Goal: Transaction & Acquisition: Purchase product/service

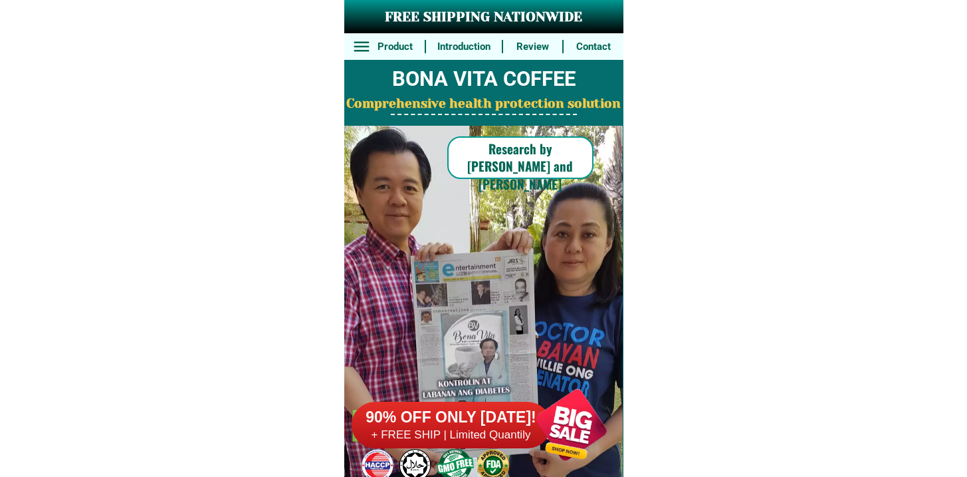
click at [481, 428] on h6 "+ FREE SHIP | Limited Quantily" at bounding box center [451, 435] width 199 height 15
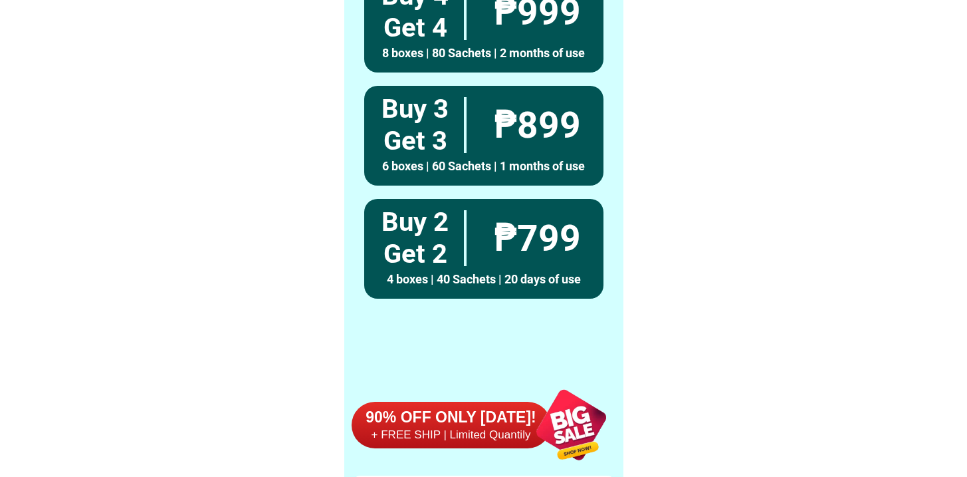
scroll to position [10336, 0]
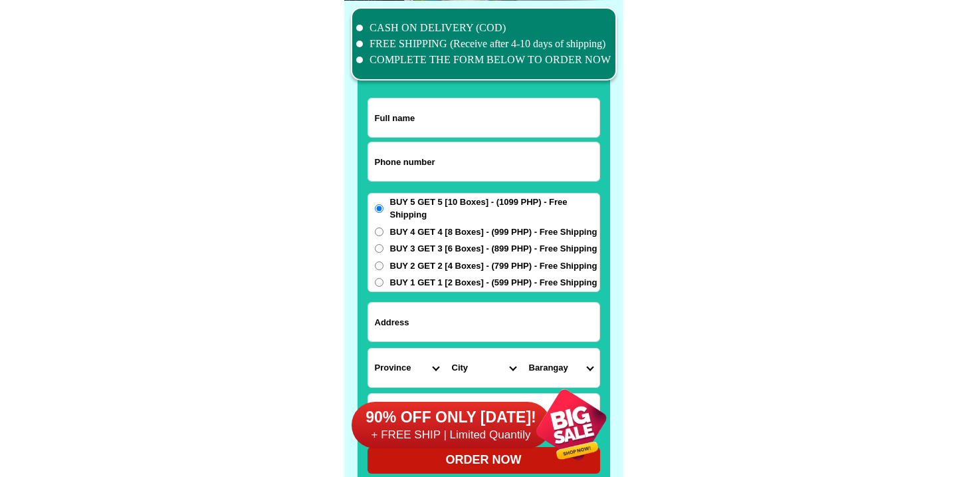
click at [465, 149] on input "Input phone_number" at bounding box center [483, 161] width 231 height 39
paste input "9703172521"
type input "09703172521"
click at [424, 109] on input "Input full_name" at bounding box center [483, 117] width 231 height 39
paste input "[DATE][PERSON_NAME]"
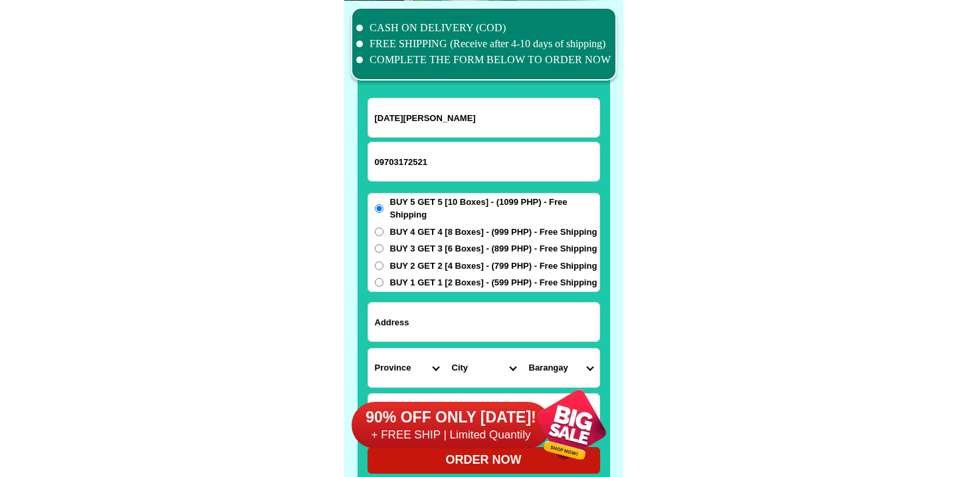
type input "[DATE][PERSON_NAME]"
click at [479, 283] on span "BUY 1 GET 1 [2 Boxes] - (599 PHP) - Free Shipping" at bounding box center [493, 282] width 207 height 13
click at [384, 283] on input "BUY 1 GET 1 [2 Boxes] - (599 PHP) - Free Shipping" at bounding box center [379, 282] width 9 height 9
radio input "true"
click at [469, 382] on div "90% OFF ONLY [DATE]! + FREE SHIP | Limited Quantily" at bounding box center [488, 424] width 272 height 104
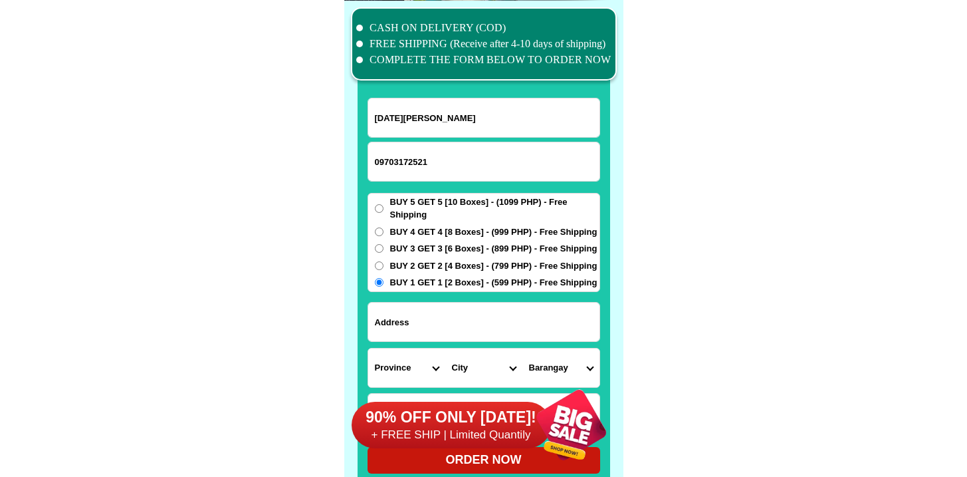
scroll to position [10337, 0]
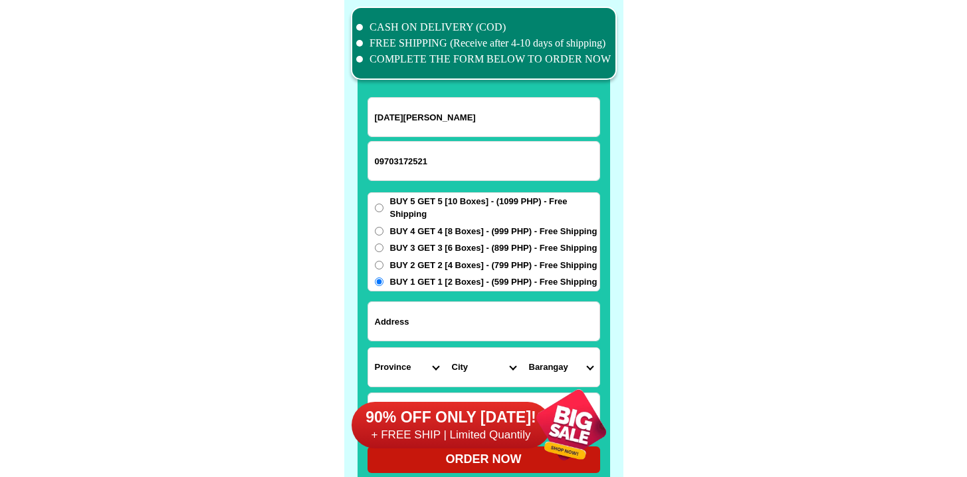
click at [493, 303] on input "Input address" at bounding box center [483, 321] width 231 height 39
click at [495, 322] on input "Input address" at bounding box center [483, 321] width 231 height 39
paste input "Proper b .Boyoan Candijay Bohol"
type input "Proper b .Boyoan Candijay Bohol"
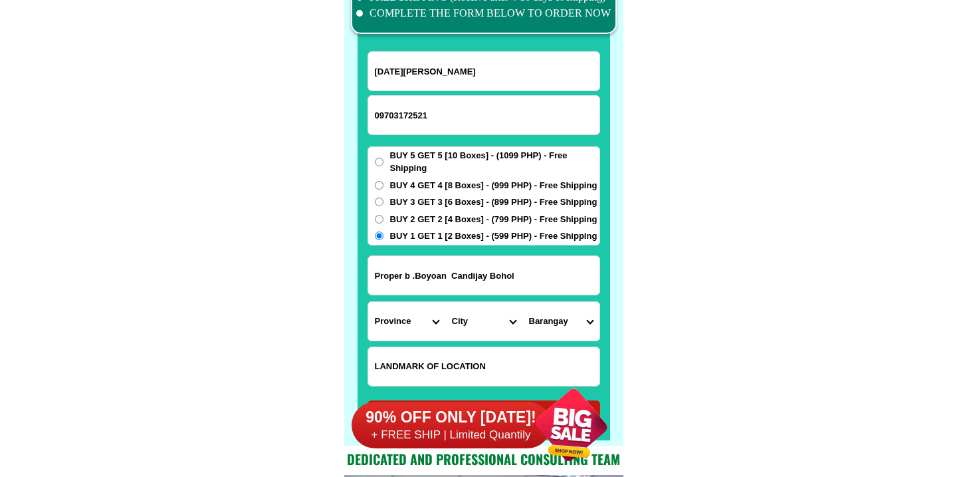
scroll to position [10387, 0]
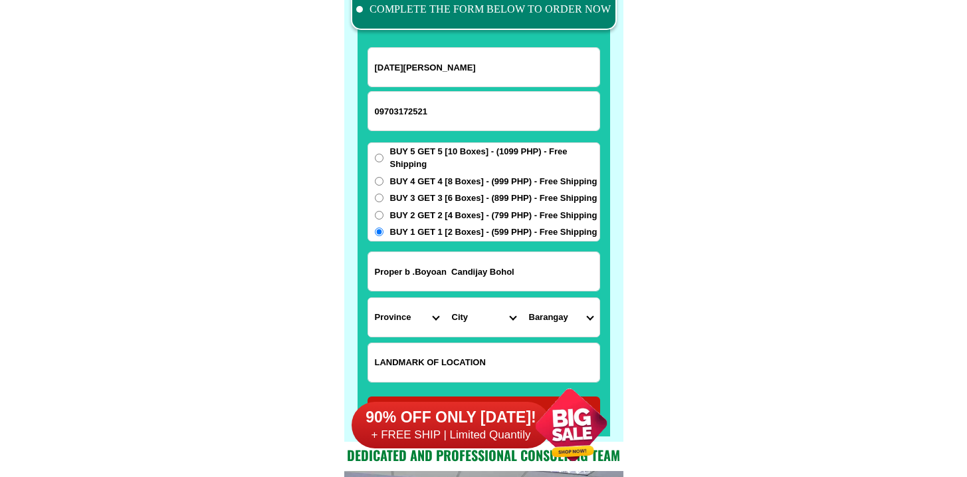
click at [449, 356] on input "Input LANDMARKOFLOCATION" at bounding box center [483, 362] width 231 height 39
paste input "Near [DEMOGRAPHIC_DATA]"
type input "Near [DEMOGRAPHIC_DATA]"
click at [408, 316] on select "Province [GEOGRAPHIC_DATA] [GEOGRAPHIC_DATA] [GEOGRAPHIC_DATA] [GEOGRAPHIC_DATA…" at bounding box center [406, 317] width 77 height 39
select select "63_137"
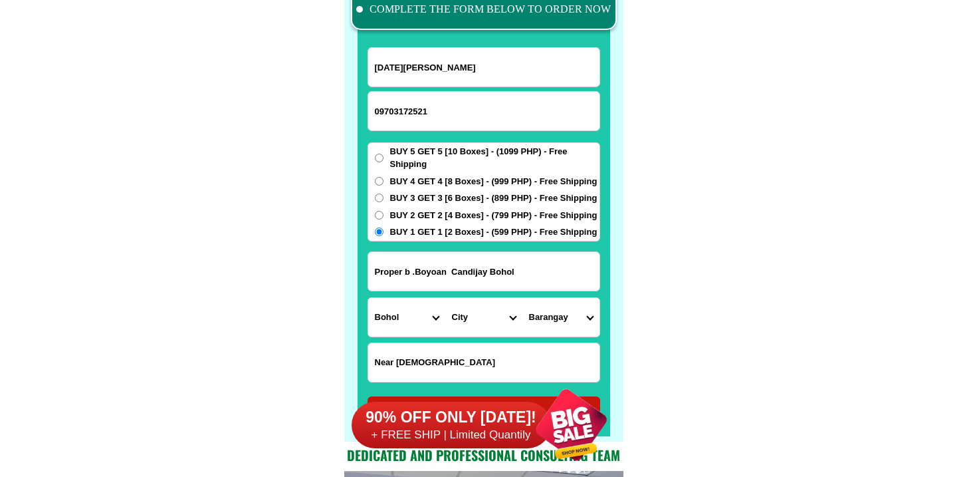
click at [368, 298] on select "Province [GEOGRAPHIC_DATA] [GEOGRAPHIC_DATA] [GEOGRAPHIC_DATA] [GEOGRAPHIC_DATA…" at bounding box center [406, 317] width 77 height 39
click at [491, 318] on select "City Alburquerque Antequera Baclayon Balilihan Bien-unido Bilar Bohol-[PERSON_N…" at bounding box center [483, 317] width 77 height 39
select select "63_1371103"
click at [445, 298] on select "City Alburquerque Antequera Baclayon Balilihan Bien-unido Bilar Bohol-[PERSON_N…" at bounding box center [483, 317] width 77 height 39
click at [575, 316] on select "Barangay Abihilan Anoling Boyo-an Cadapdapan Cambane Can-[PERSON_NAME] Canawa […" at bounding box center [561, 317] width 77 height 39
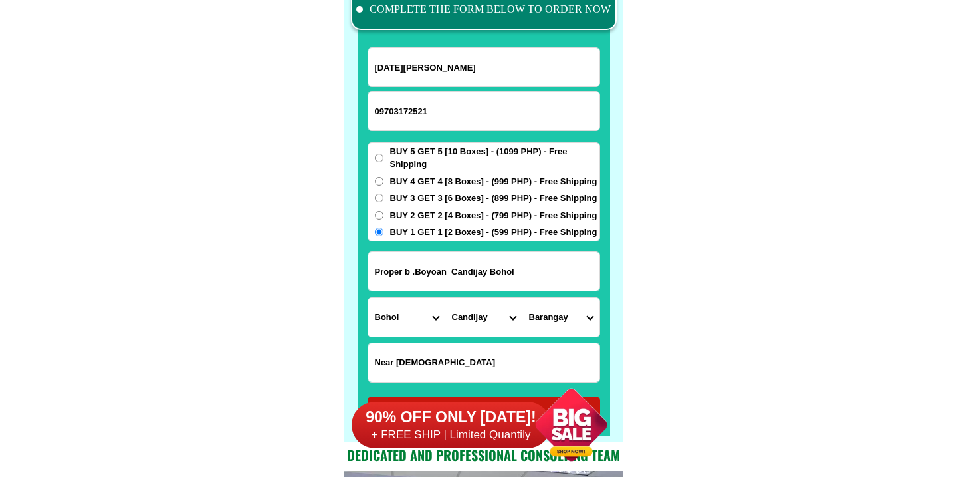
select select "63_13711032255"
click at [523, 298] on select "Barangay Abihilan Anoling Boyo-an Cadapdapan Cambane Can-[PERSON_NAME] Canawa […" at bounding box center [561, 317] width 77 height 39
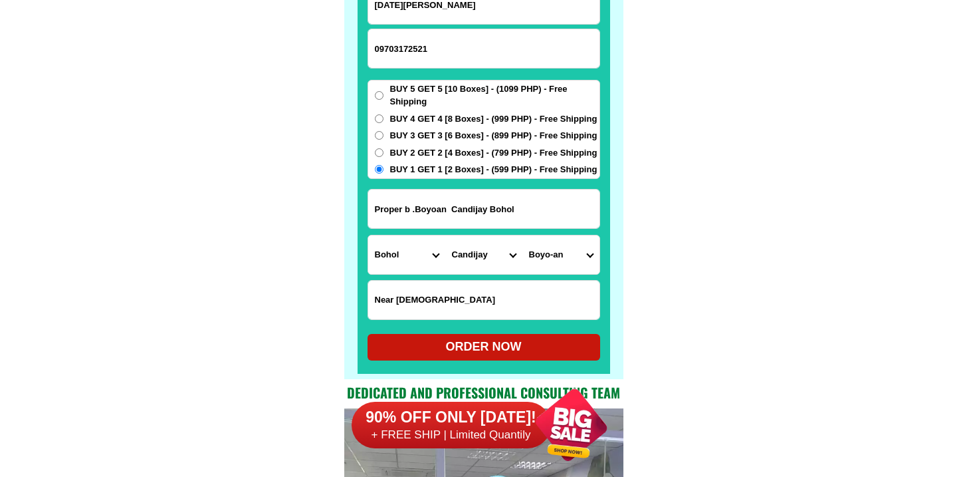
scroll to position [10450, 0]
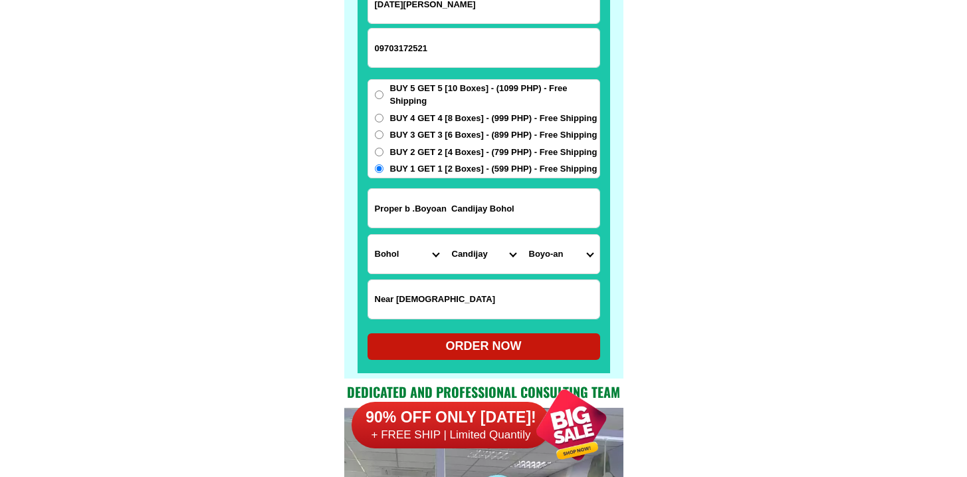
click at [498, 353] on div "ORDER NOW" at bounding box center [484, 346] width 233 height 18
radio input "true"
